Goal: Transaction & Acquisition: Purchase product/service

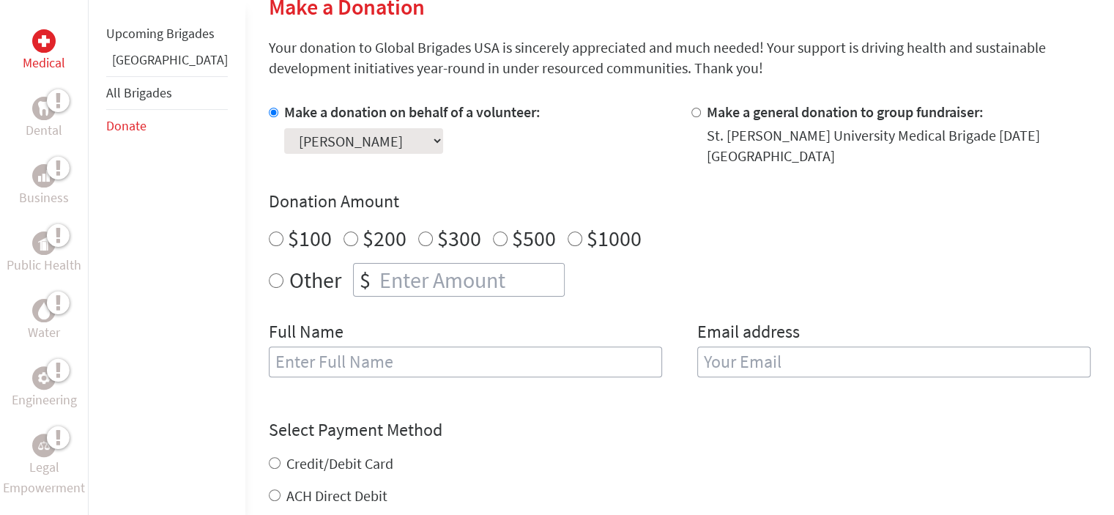
scroll to position [372, 0]
radio input "true"
click at [376, 263] on input "number" at bounding box center [470, 279] width 188 height 32
type input "245"
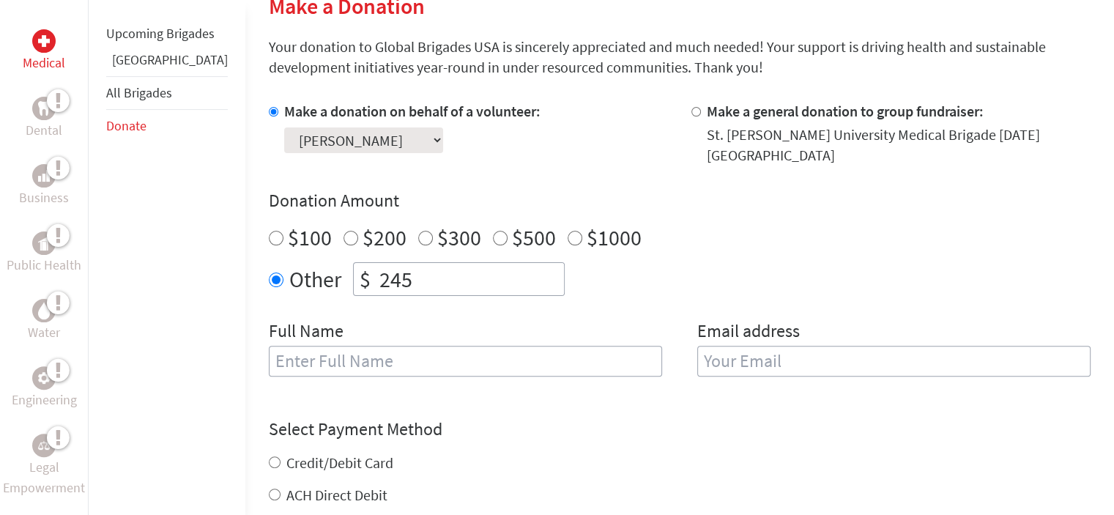
click at [392, 346] on input "text" at bounding box center [465, 361] width 393 height 31
type input "[PERSON_NAME]"
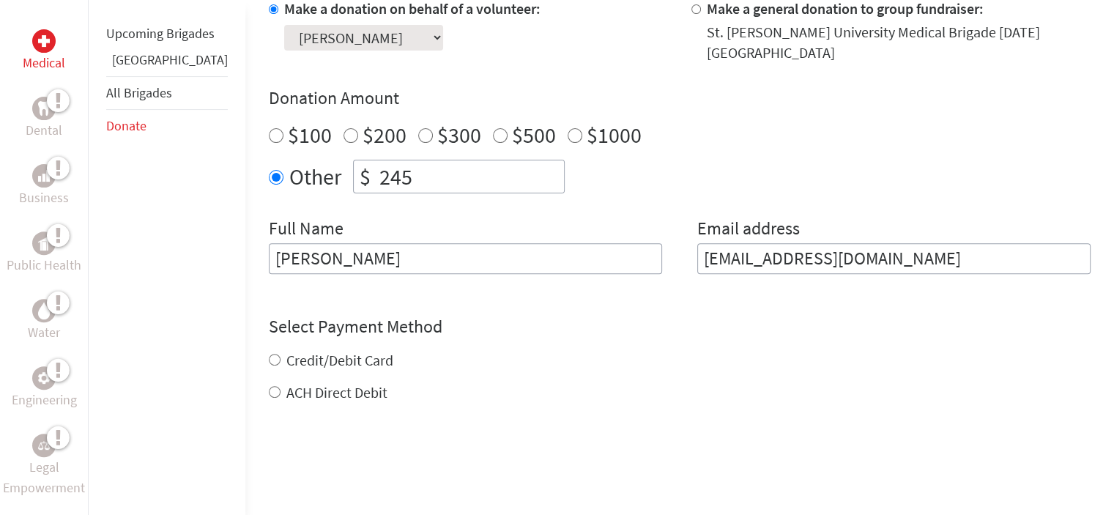
scroll to position [478, 0]
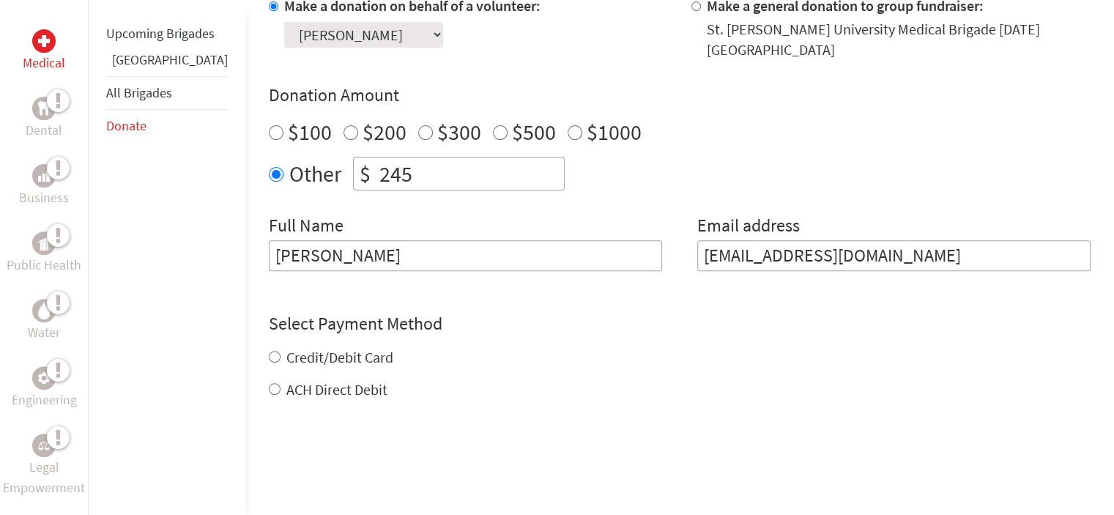
type input "[EMAIL_ADDRESS][DOMAIN_NAME]"
click at [269, 347] on div "Credit/Debit Card ACH Direct Debit" at bounding box center [680, 373] width 822 height 53
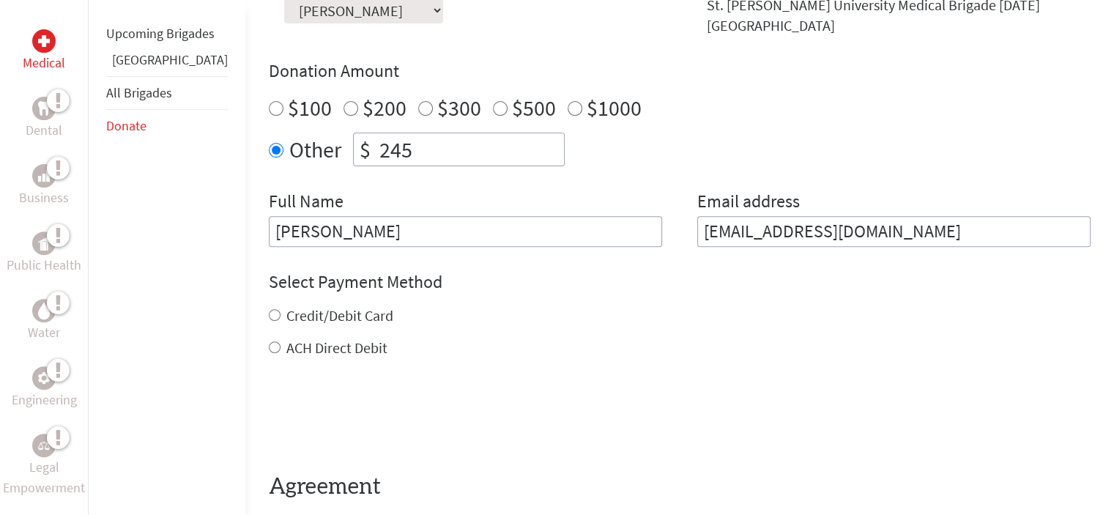
scroll to position [502, 0]
click at [269, 308] on input "Credit/Debit Card" at bounding box center [275, 314] width 12 height 12
radio input "true"
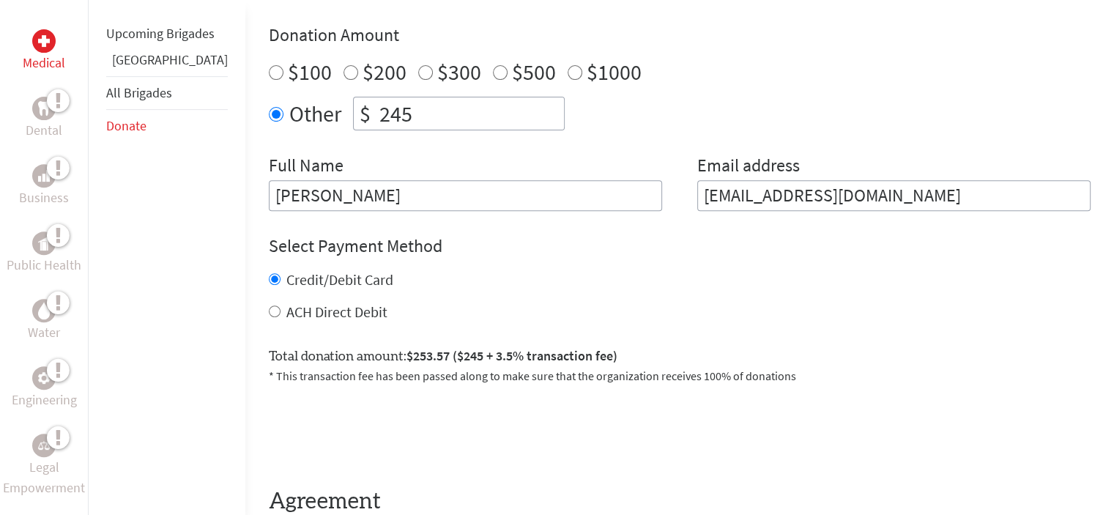
scroll to position [538, 0]
click at [376, 99] on input "245" at bounding box center [470, 113] width 188 height 32
type input "250"
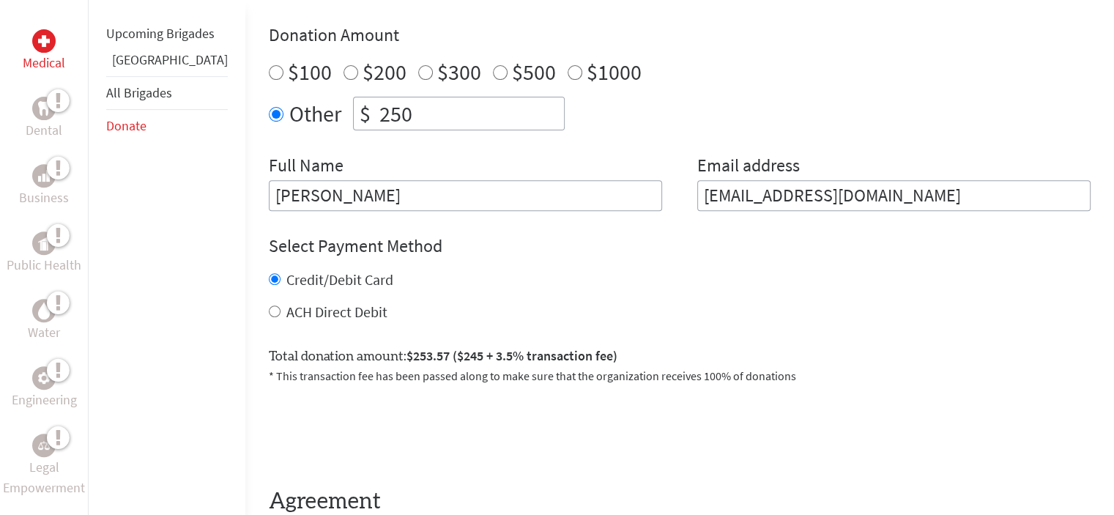
click at [647, 303] on div "ACH Direct Debit" at bounding box center [680, 312] width 822 height 21
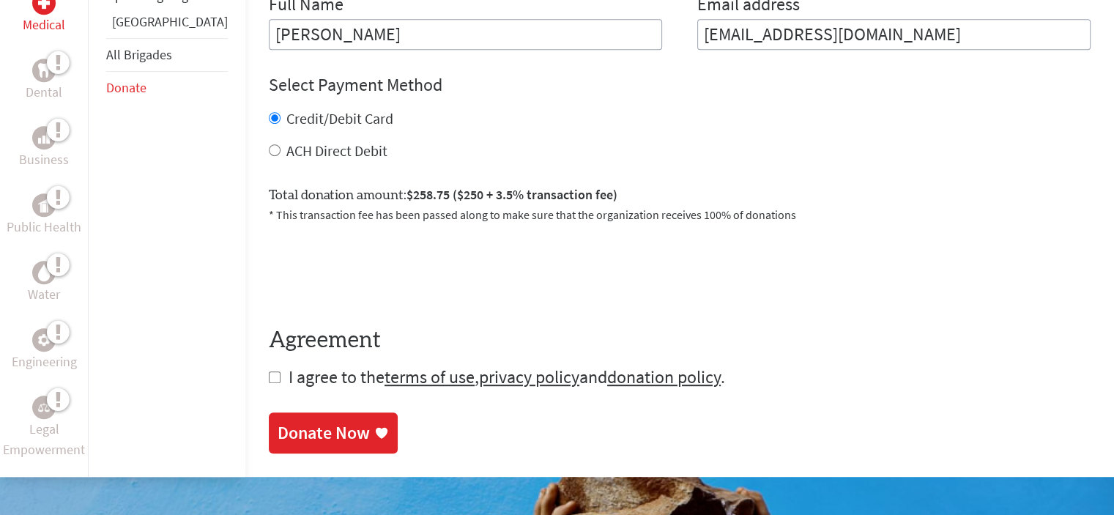
scroll to position [711, 0]
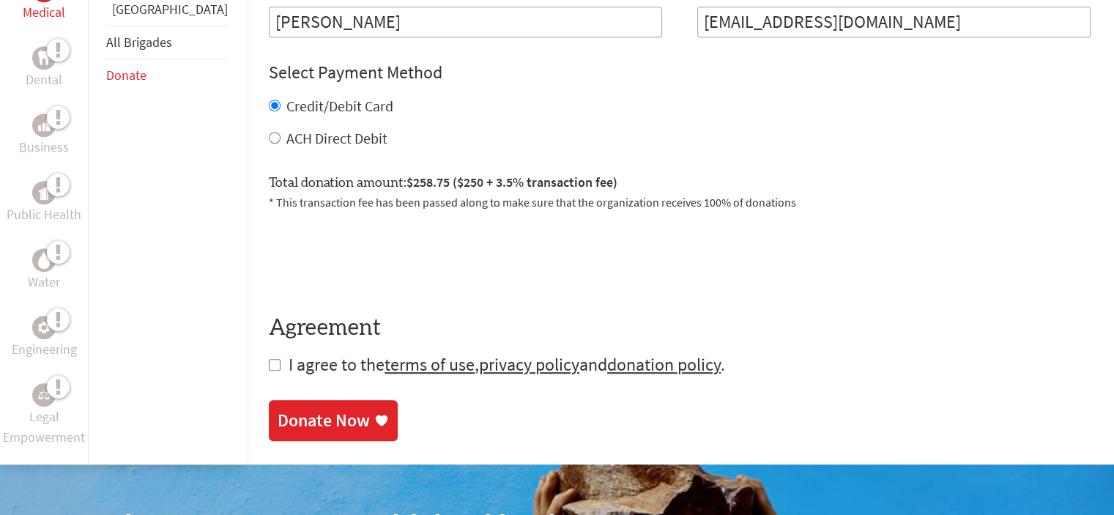
click at [269, 359] on input "checkbox" at bounding box center [275, 365] width 12 height 12
checkbox input "true"
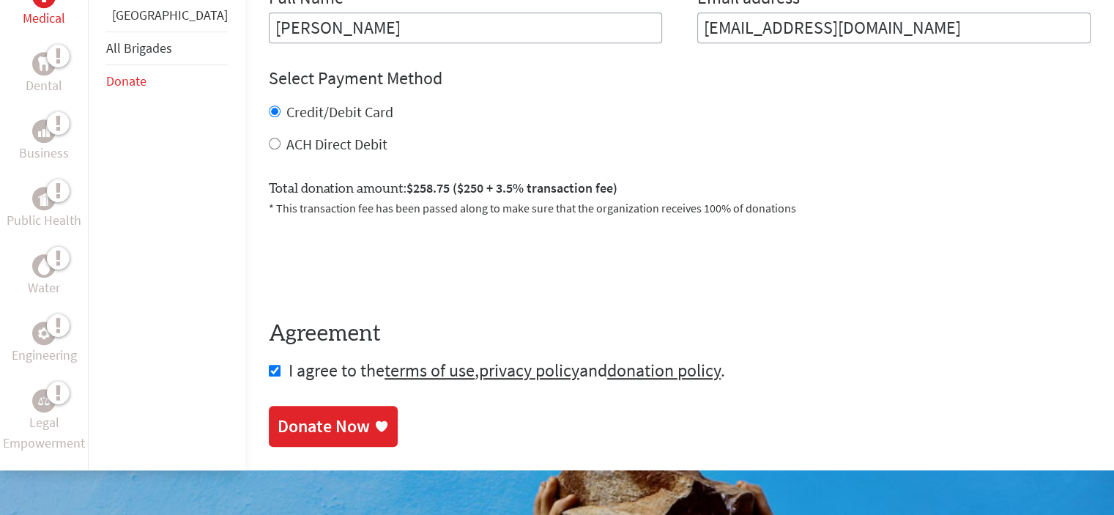
scroll to position [813, 0]
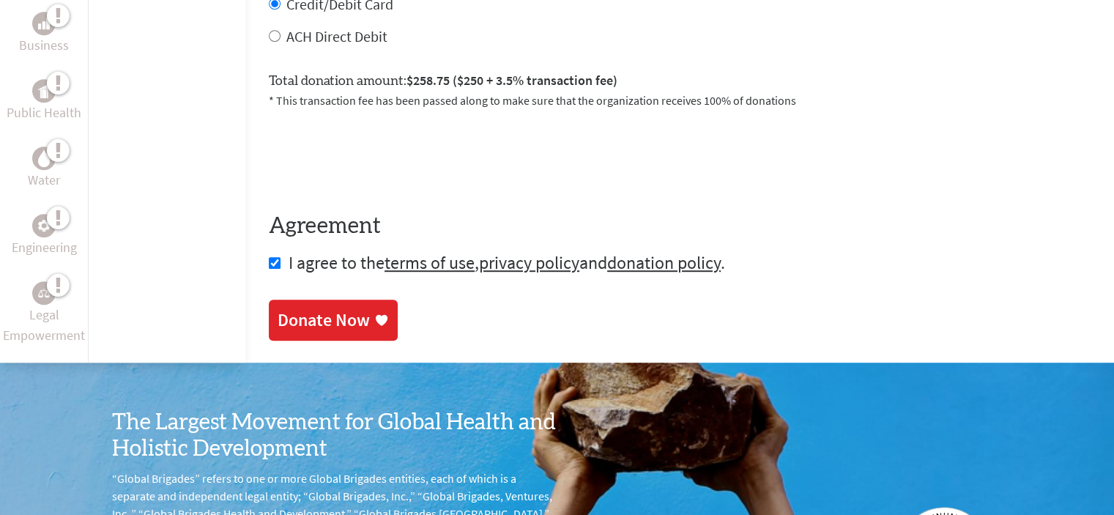
click at [313, 313] on div "Donate Now" at bounding box center [324, 319] width 92 height 23
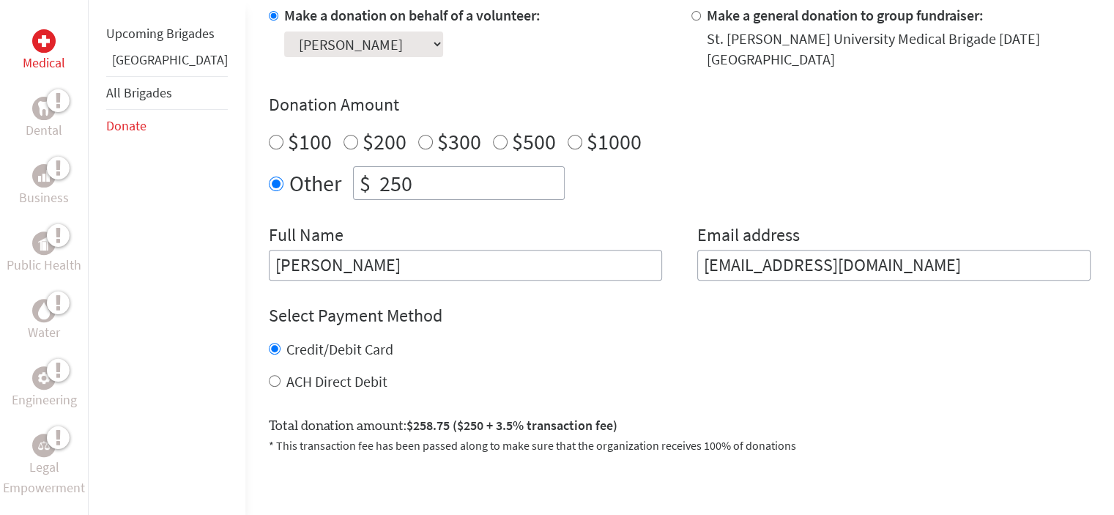
scroll to position [497, 0]
